Goal: Information Seeking & Learning: Learn about a topic

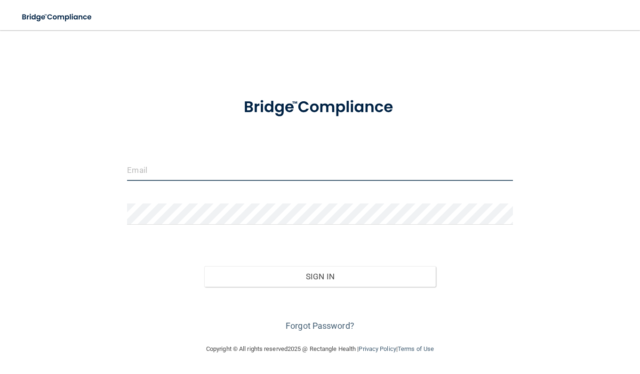
click at [219, 178] on input "email" at bounding box center [319, 169] width 385 height 21
type input "Kalistalee09@gmail.com"
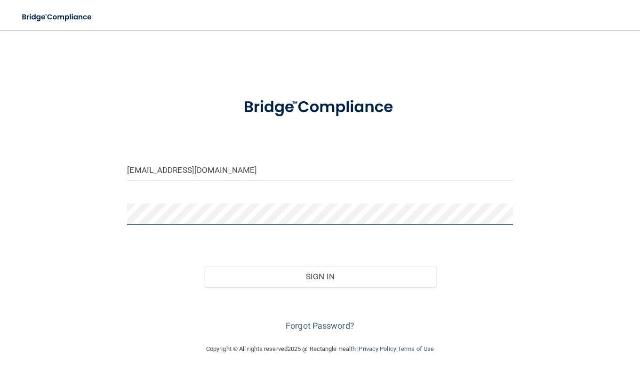
click at [204, 266] on button "Sign In" at bounding box center [319, 276] width 231 height 21
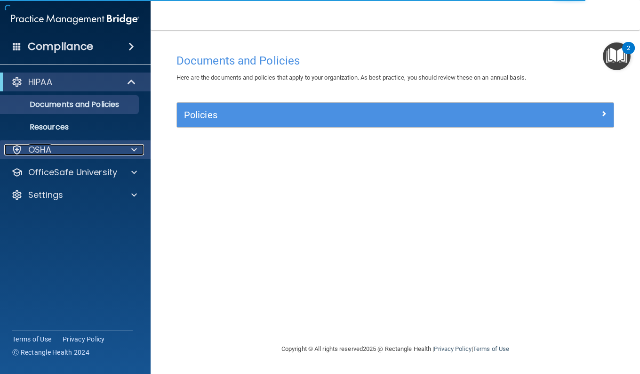
click at [107, 146] on div "OSHA" at bounding box center [62, 149] width 117 height 11
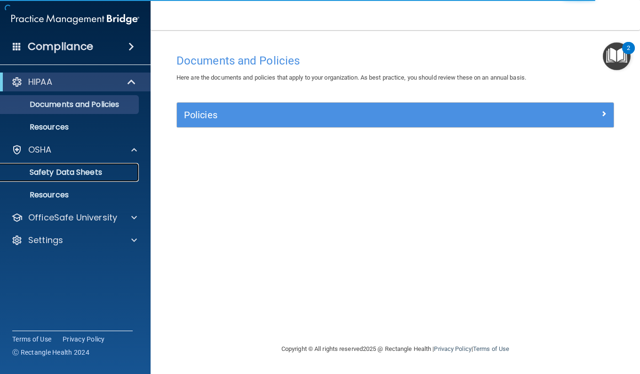
click at [105, 169] on p "Safety Data Sheets" at bounding box center [70, 171] width 128 height 9
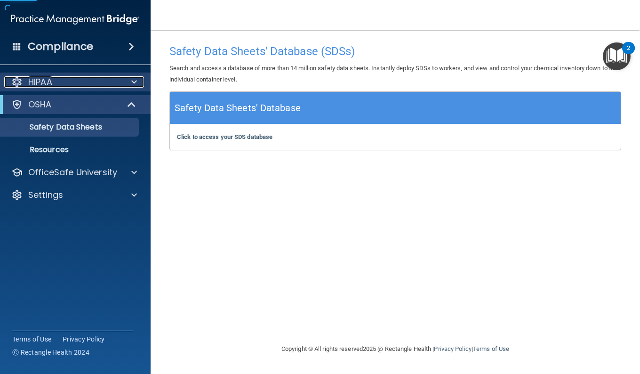
click at [116, 79] on div "HIPAA" at bounding box center [62, 81] width 117 height 11
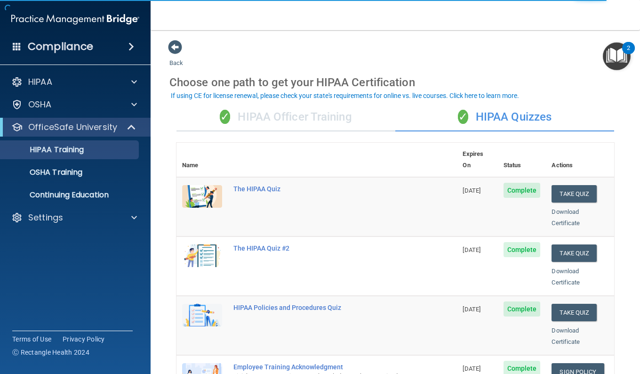
click at [301, 120] on div "✓ HIPAA Officer Training" at bounding box center [285, 117] width 219 height 28
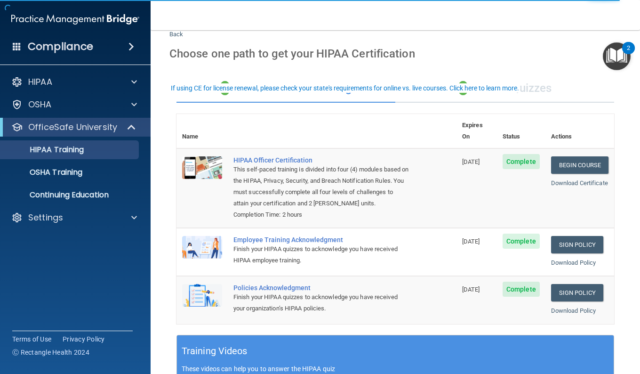
scroll to position [47, 0]
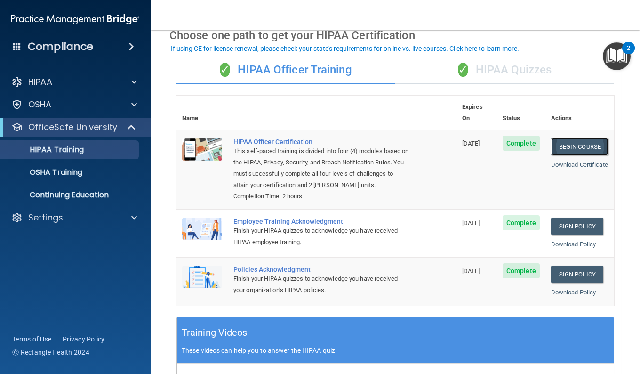
click at [582, 138] on link "Begin Course" at bounding box center [579, 146] width 57 height 17
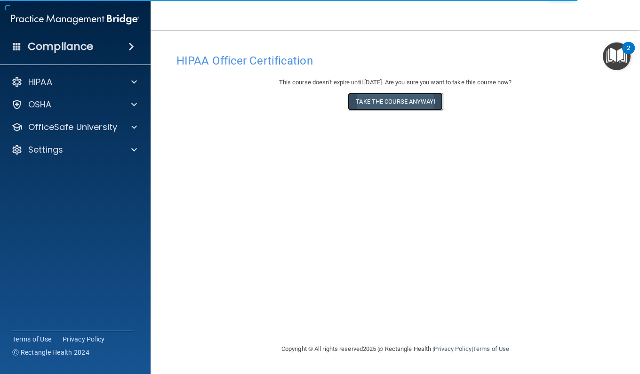
click at [416, 104] on button "Take the course anyway!" at bounding box center [395, 101] width 95 height 17
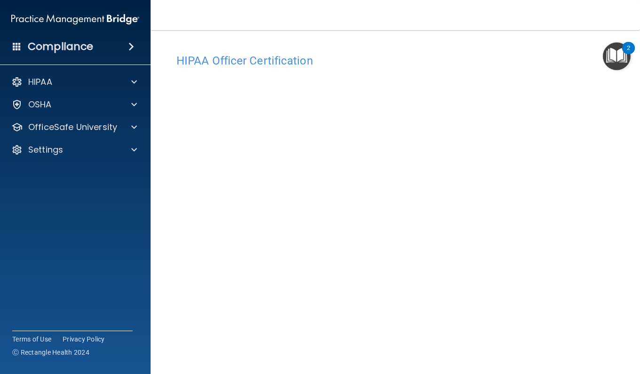
click at [512, 21] on nav "Toggle navigation Kalista Lee kalistalee09@gmail.com Manage My Enterprise Camp …" at bounding box center [395, 15] width 489 height 30
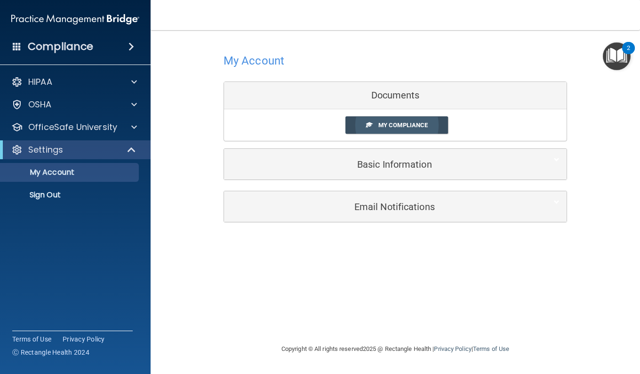
click at [374, 128] on link "My Compliance" at bounding box center [396, 124] width 103 height 17
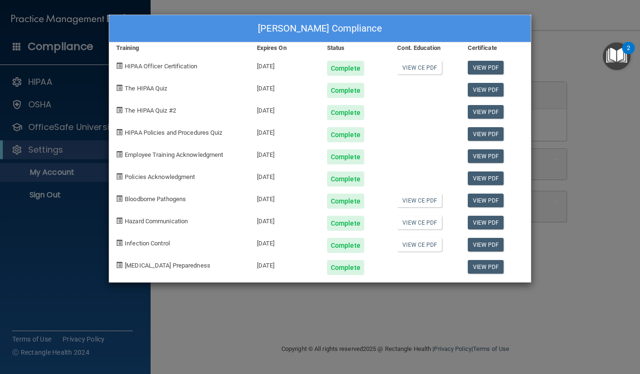
click at [562, 125] on div "Kalista Lee's Compliance Training Expires On Status Cont. Education Certificate…" at bounding box center [320, 187] width 640 height 374
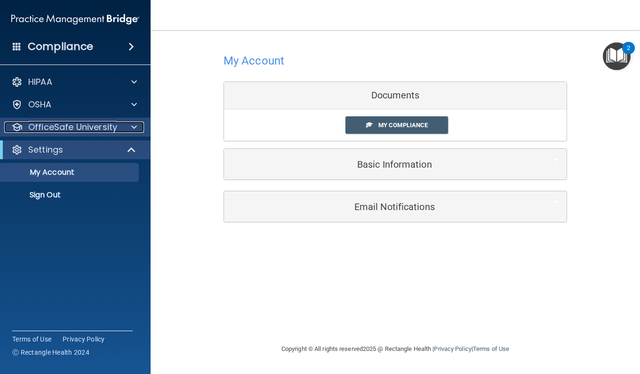
click at [115, 128] on p "OfficeSafe University" at bounding box center [72, 126] width 89 height 11
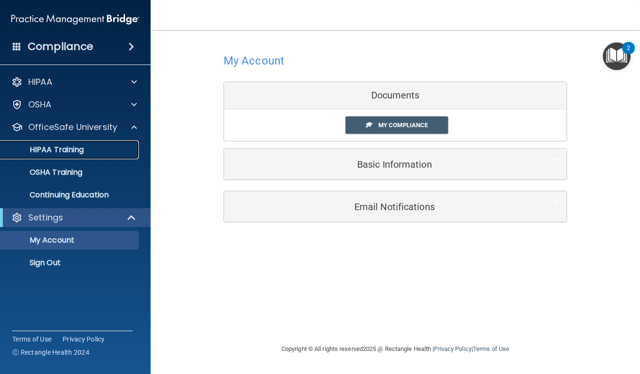
click at [100, 141] on link "HIPAA Training" at bounding box center [65, 149] width 148 height 19
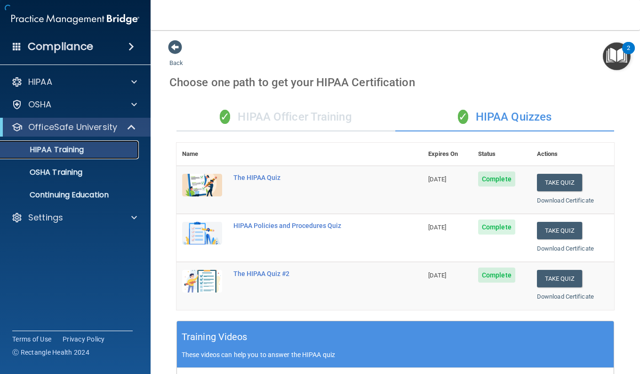
click at [96, 145] on div "HIPAA Training" at bounding box center [70, 149] width 128 height 9
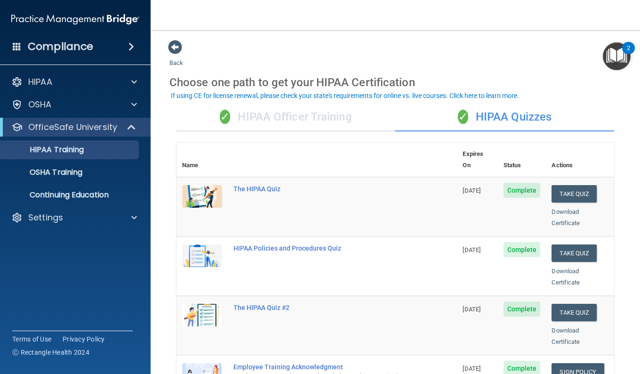
click at [377, 111] on div "✓ HIPAA Officer Training" at bounding box center [285, 117] width 219 height 28
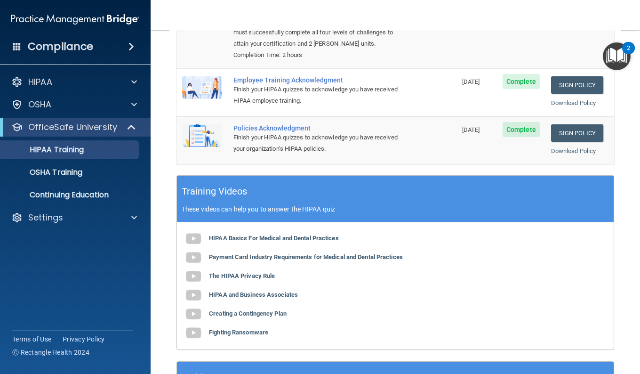
scroll to position [235, 0]
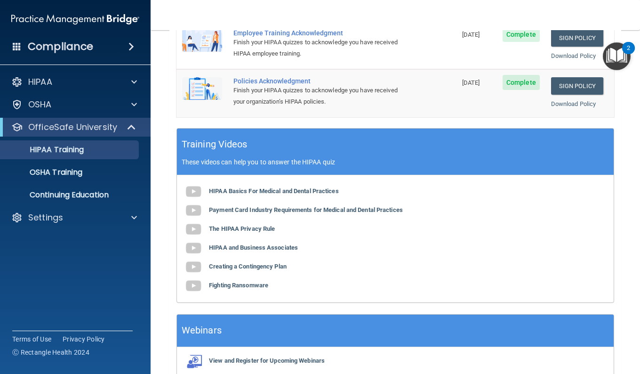
click at [295, 195] on div "HIPAA Basics For Medical and Dental Practices Payment Card Industry Requirement…" at bounding box center [395, 238] width 437 height 127
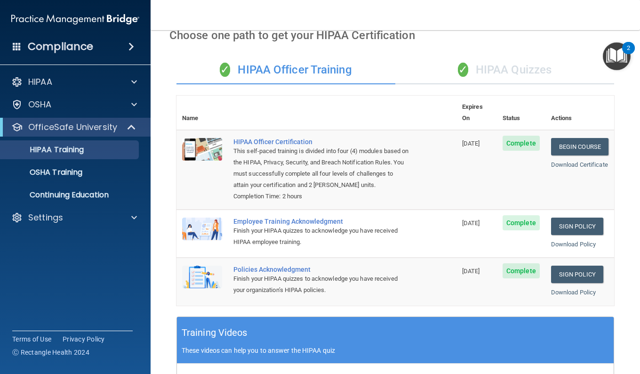
scroll to position [47, 0]
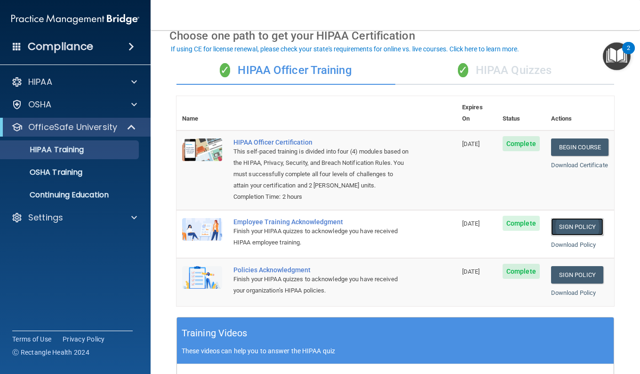
click at [566, 232] on link "Sign Policy" at bounding box center [577, 226] width 52 height 17
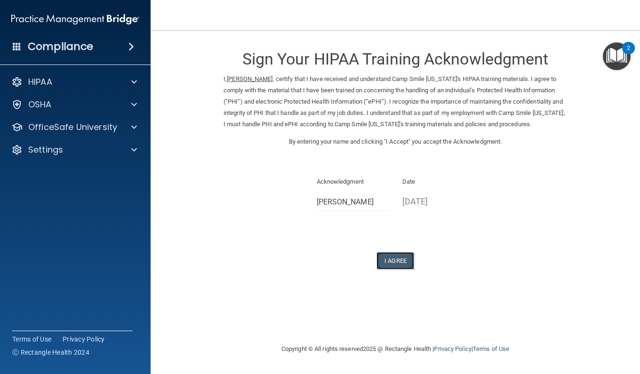
click at [408, 263] on button "I Agree" at bounding box center [395, 260] width 38 height 17
click at [406, 263] on button "I Agree" at bounding box center [395, 260] width 38 height 17
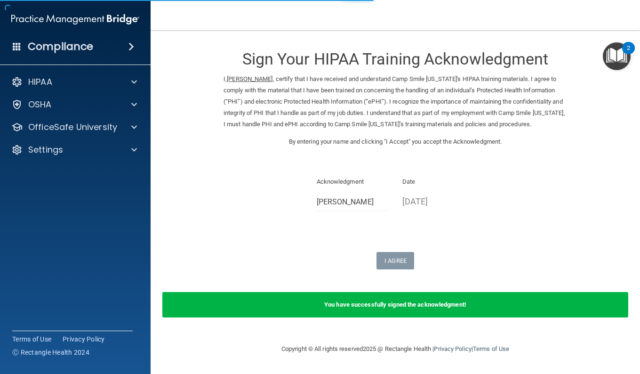
scroll to position [4, 0]
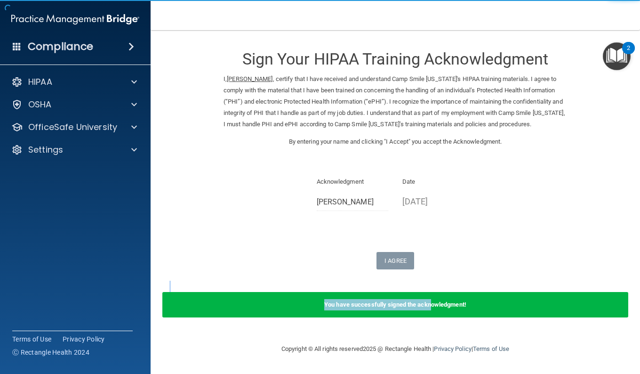
click at [427, 303] on form "Sign Your HIPAA Training Acknowledgment I, Kalista Lee , certify that I have re…" at bounding box center [395, 184] width 452 height 289
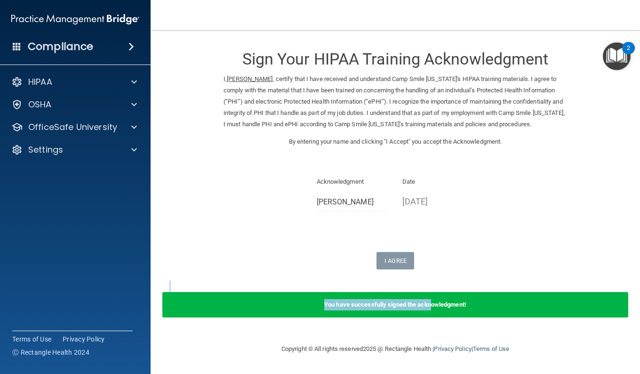
drag, startPoint x: 427, startPoint y: 303, endPoint x: 428, endPoint y: 312, distance: 9.0
click at [428, 308] on b "You have successfully signed the acknowledgment!" at bounding box center [395, 304] width 142 height 7
click at [445, 277] on form "Sign Your HIPAA Training Acknowledgment I, Kalista Lee , certify that I have re…" at bounding box center [395, 184] width 452 height 289
click at [470, 187] on p "Date" at bounding box center [438, 181] width 72 height 11
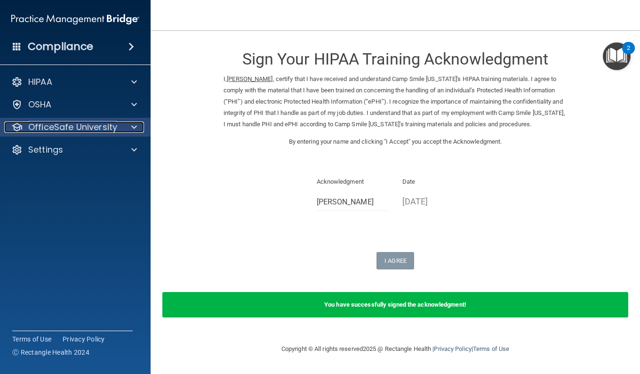
click at [121, 125] on div at bounding box center [133, 126] width 24 height 11
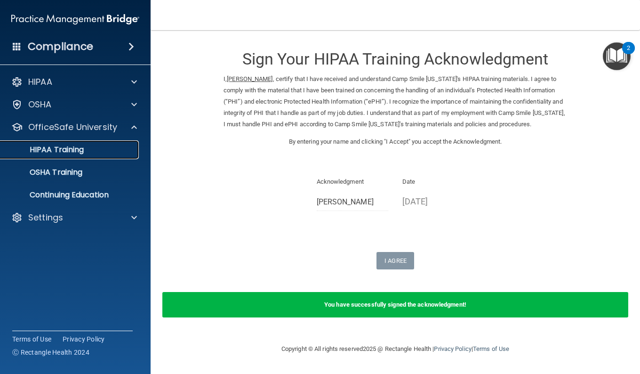
click at [70, 152] on p "HIPAA Training" at bounding box center [45, 149] width 78 height 9
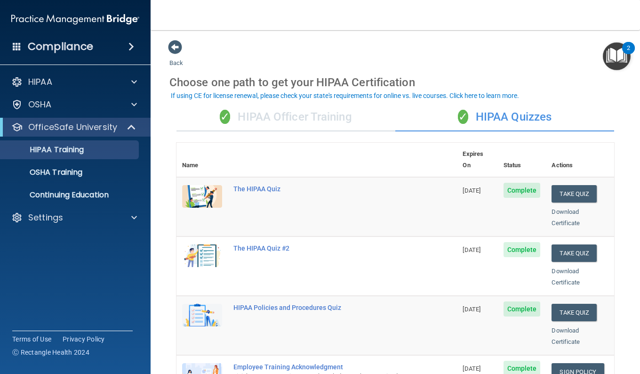
click at [302, 125] on div "✓ HIPAA Officer Training" at bounding box center [285, 117] width 219 height 28
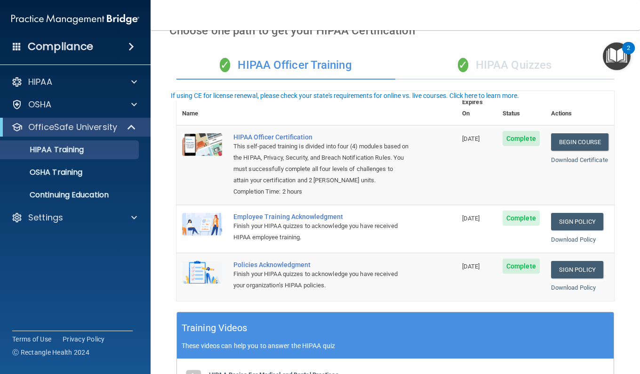
scroll to position [94, 0]
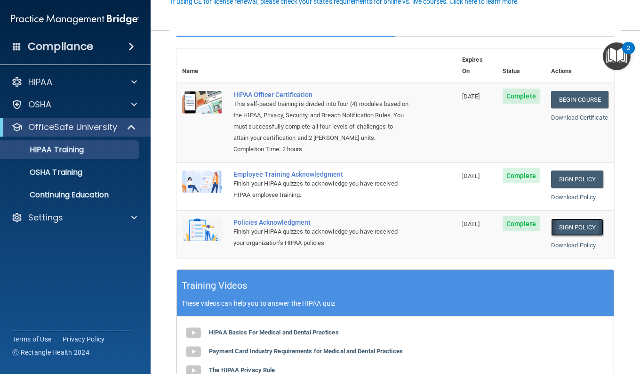
click at [565, 223] on link "Sign Policy" at bounding box center [577, 226] width 52 height 17
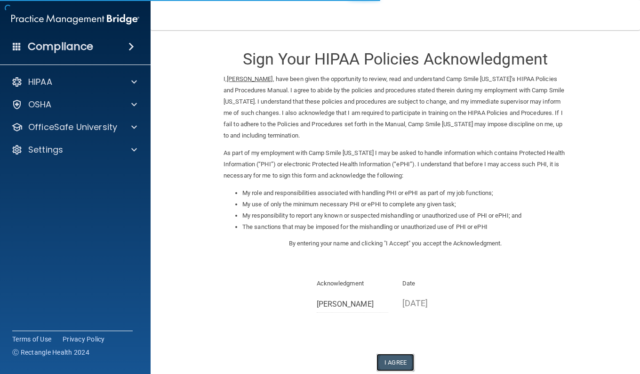
click at [407, 355] on button "I Agree" at bounding box center [395, 361] width 38 height 17
click at [403, 359] on button "I Agree" at bounding box center [395, 361] width 38 height 17
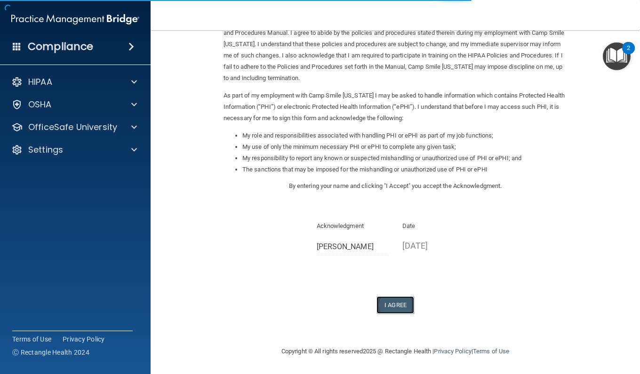
click at [400, 306] on button "I Agree" at bounding box center [395, 304] width 38 height 17
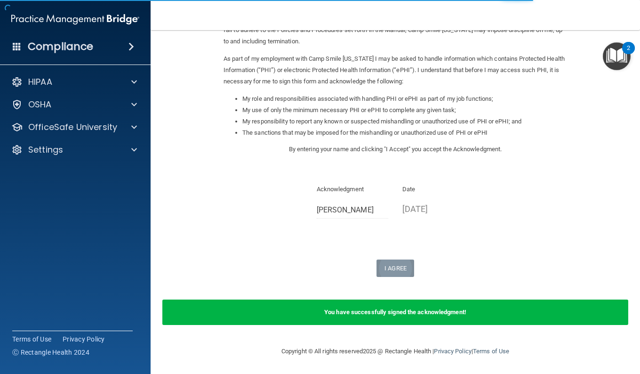
scroll to position [0, 0]
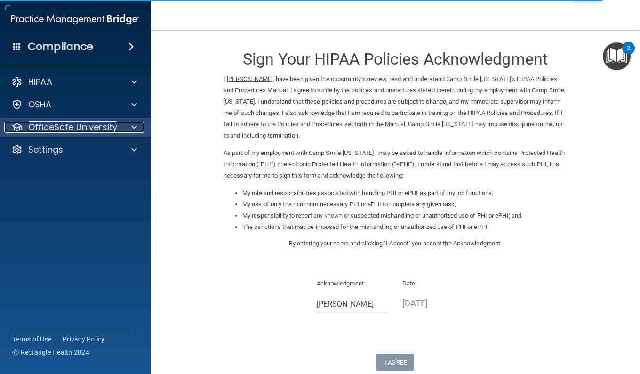
click at [121, 128] on div at bounding box center [133, 126] width 24 height 11
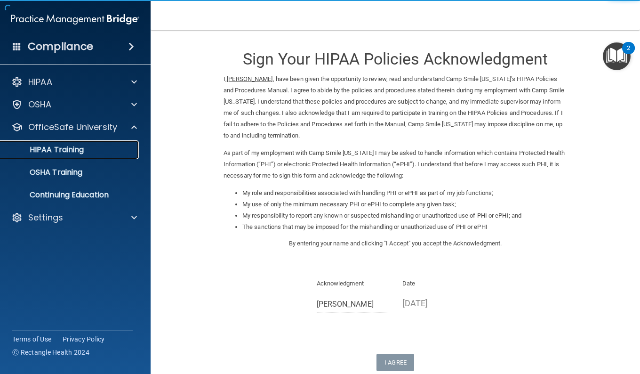
click at [76, 154] on p "HIPAA Training" at bounding box center [45, 149] width 78 height 9
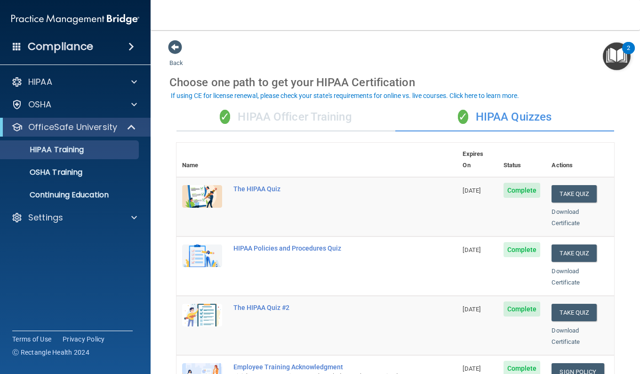
click at [349, 118] on div "✓ HIPAA Officer Training" at bounding box center [285, 117] width 219 height 28
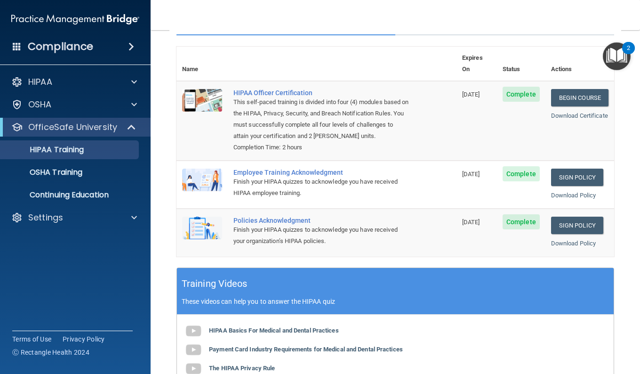
scroll to position [47, 0]
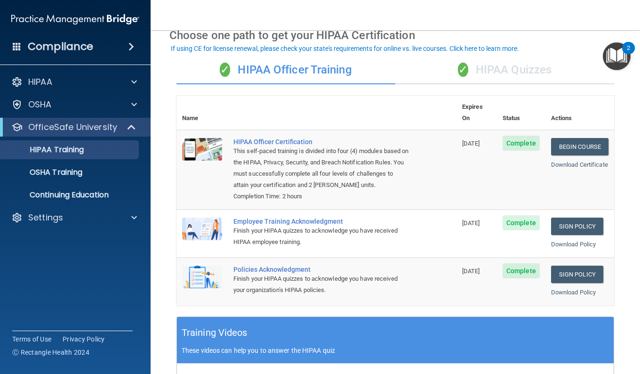
click at [502, 75] on div "✓ HIPAA Quizzes" at bounding box center [504, 70] width 219 height 28
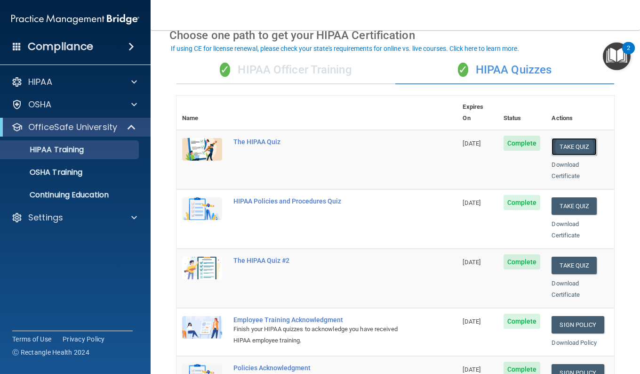
click at [562, 138] on button "Take Quiz" at bounding box center [573, 146] width 45 height 17
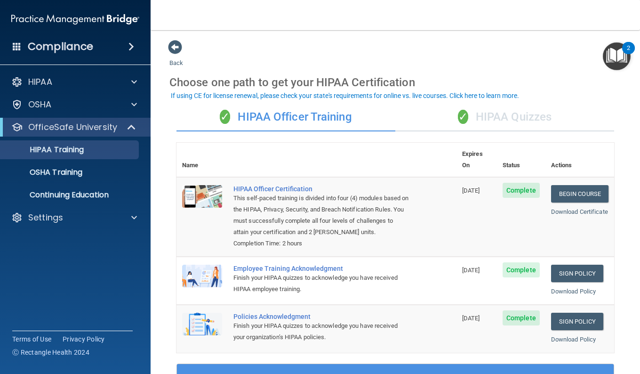
click at [482, 128] on div "✓ HIPAA Quizzes" at bounding box center [504, 117] width 219 height 28
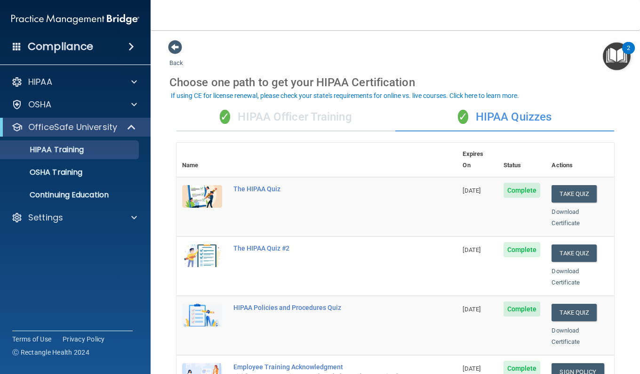
click at [519, 186] on td "Complete" at bounding box center [522, 206] width 48 height 59
click at [361, 243] on td "The HIPAA Quiz #2" at bounding box center [342, 265] width 229 height 59
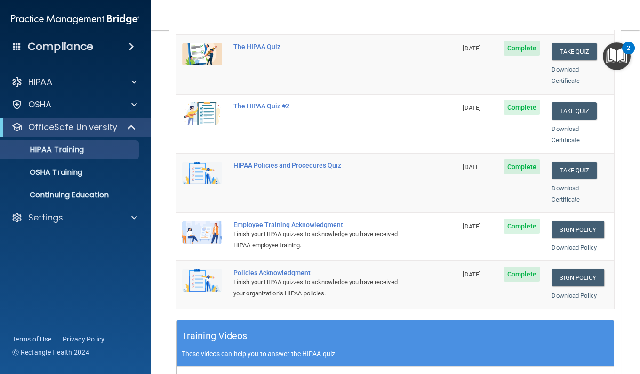
scroll to position [368, 0]
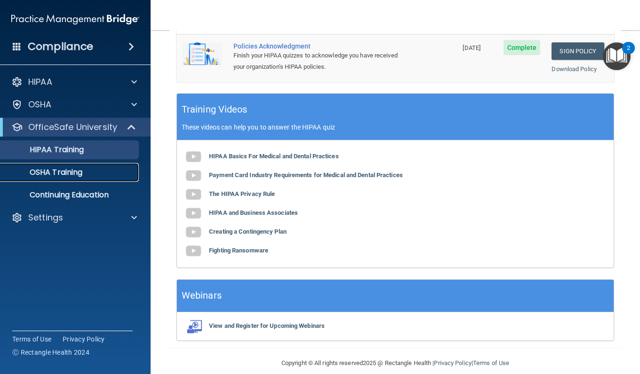
click at [99, 178] on link "OSHA Training" at bounding box center [65, 172] width 148 height 19
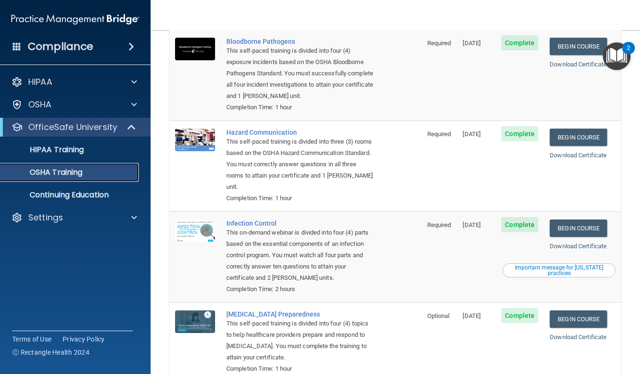
scroll to position [146, 0]
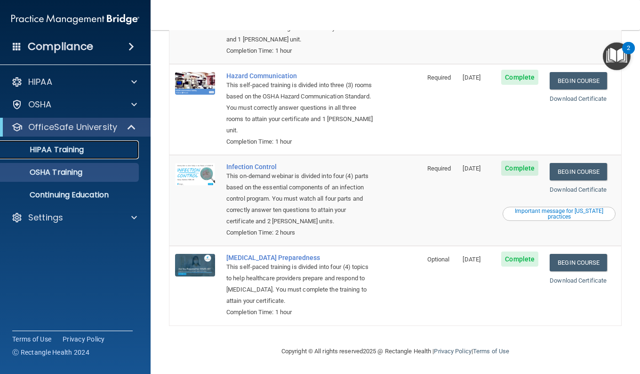
click at [85, 155] on link "HIPAA Training" at bounding box center [65, 149] width 148 height 19
